Goal: Information Seeking & Learning: Learn about a topic

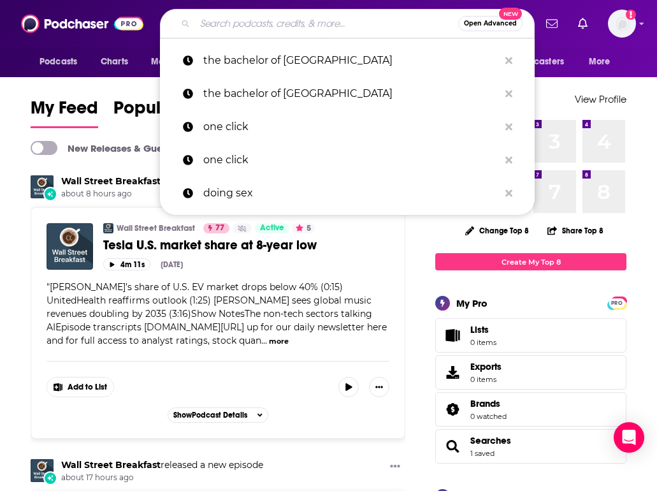
click at [266, 27] on input "Search podcasts, credits, & more..." at bounding box center [326, 23] width 263 height 20
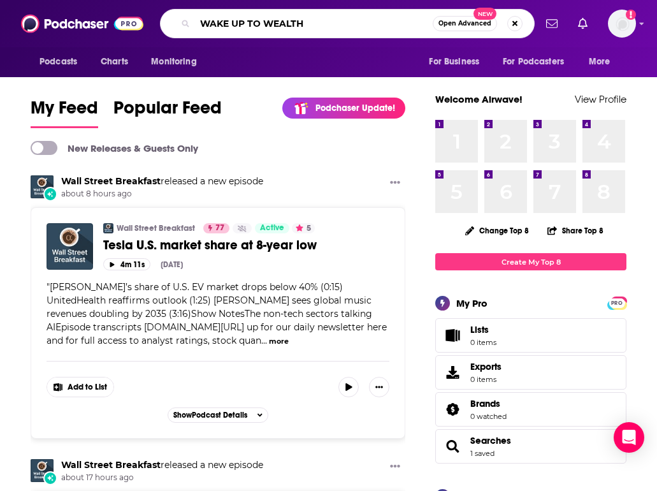
type input "WAKE UP TO WEALTH"
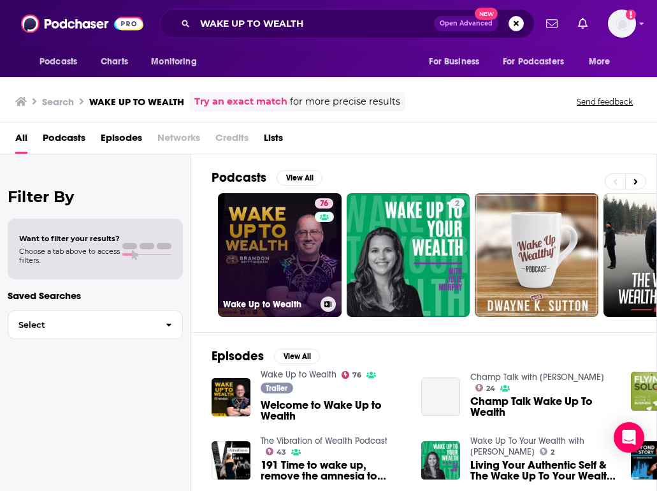
click at [265, 211] on link "76 Wake Up to Wealth" at bounding box center [280, 255] width 124 height 124
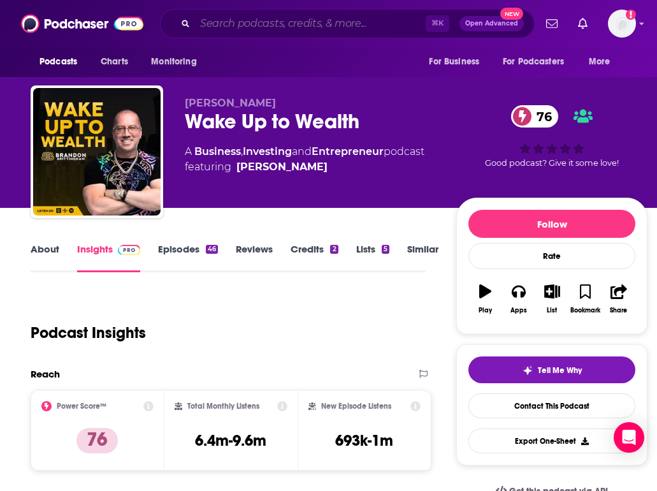
click at [292, 20] on input "Search podcasts, credits, & more..." at bounding box center [310, 23] width 231 height 20
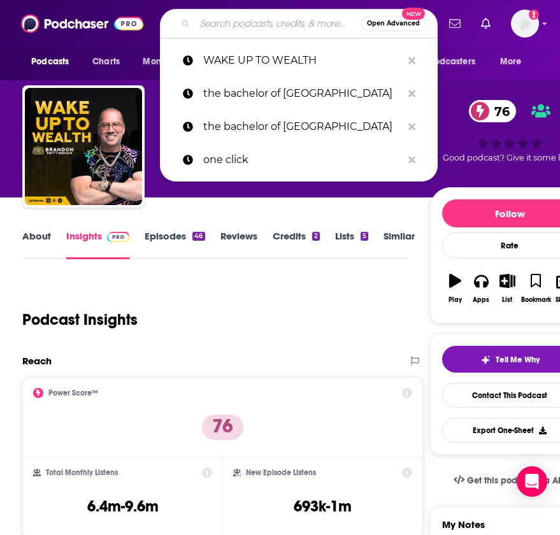
click at [244, 18] on input "Search podcasts, credits, & more..." at bounding box center [278, 23] width 166 height 20
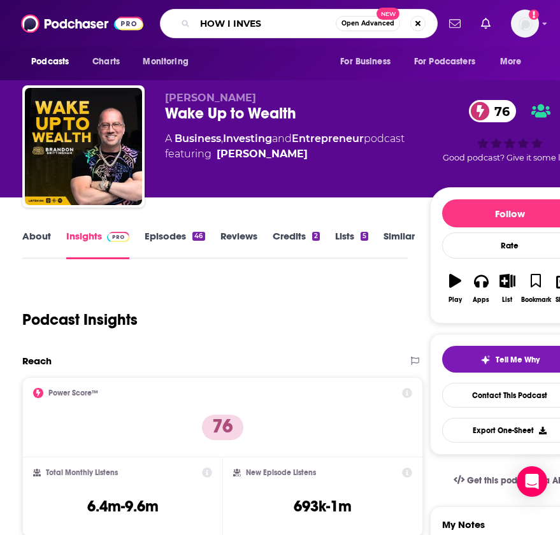
type input "HOW I INVEST"
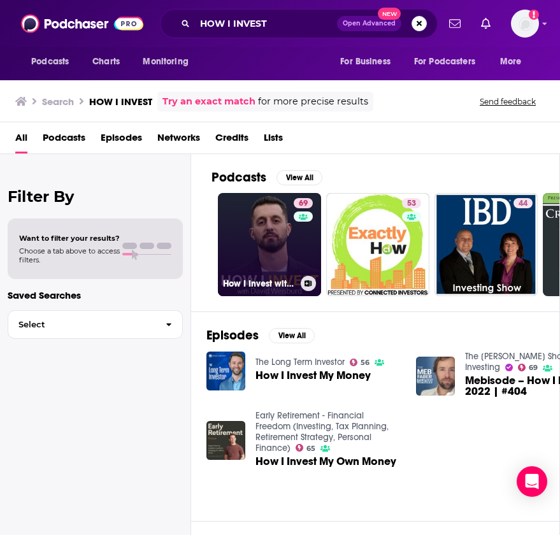
click at [269, 238] on link "69 How I Invest with [PERSON_NAME]" at bounding box center [269, 244] width 103 height 103
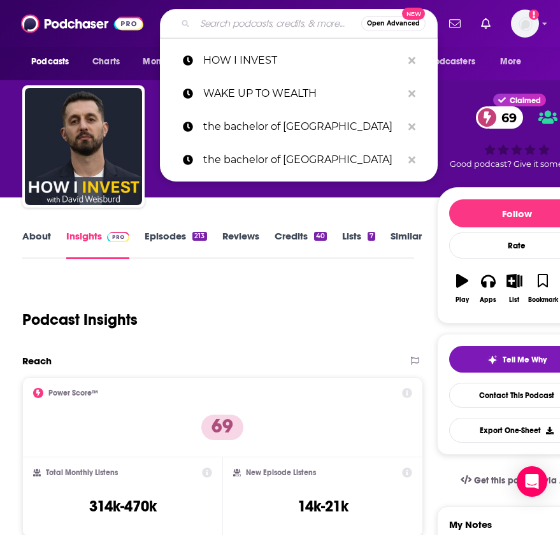
click at [243, 27] on input "Search podcasts, credits, & more..." at bounding box center [278, 23] width 166 height 20
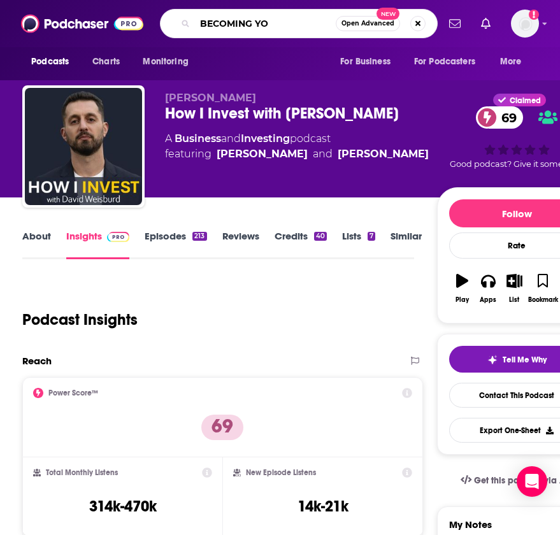
type input "BECOMING YOU"
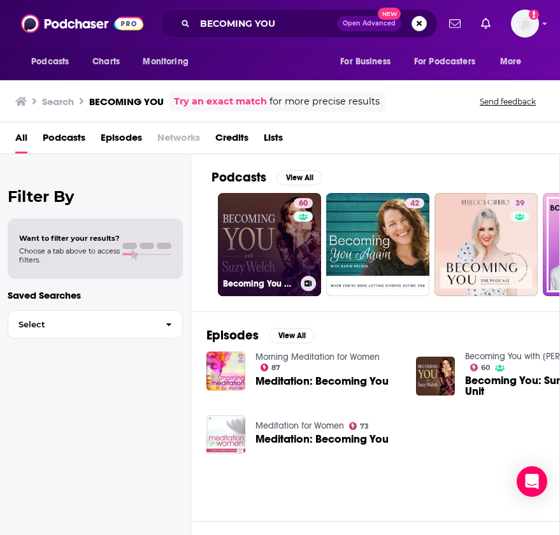
click at [250, 215] on link "60 Becoming You with [PERSON_NAME]" at bounding box center [269, 244] width 103 height 103
